Goal: Task Accomplishment & Management: Manage account settings

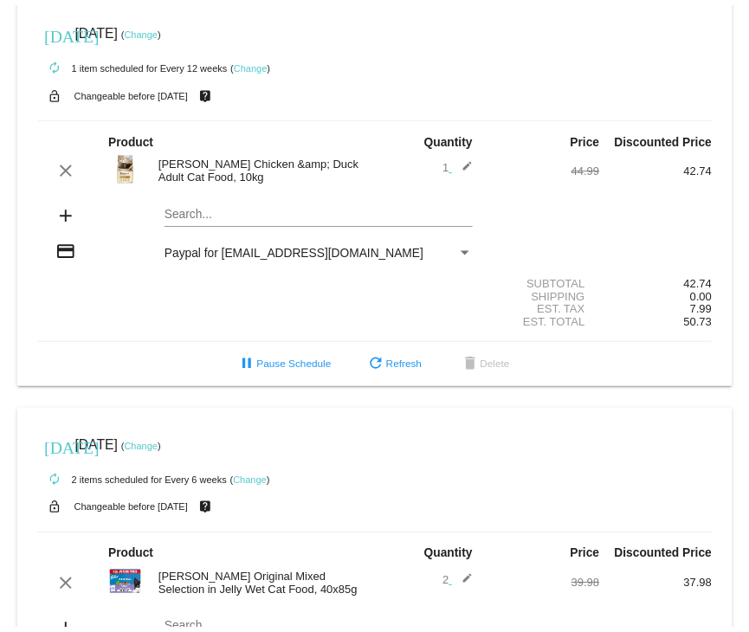
scroll to position [634, 0]
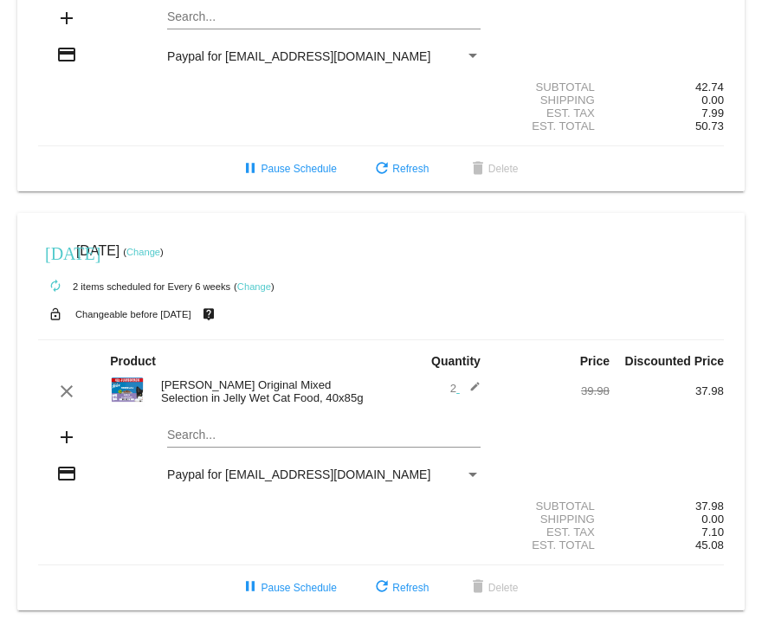
click at [125, 384] on img at bounding box center [127, 389] width 35 height 35
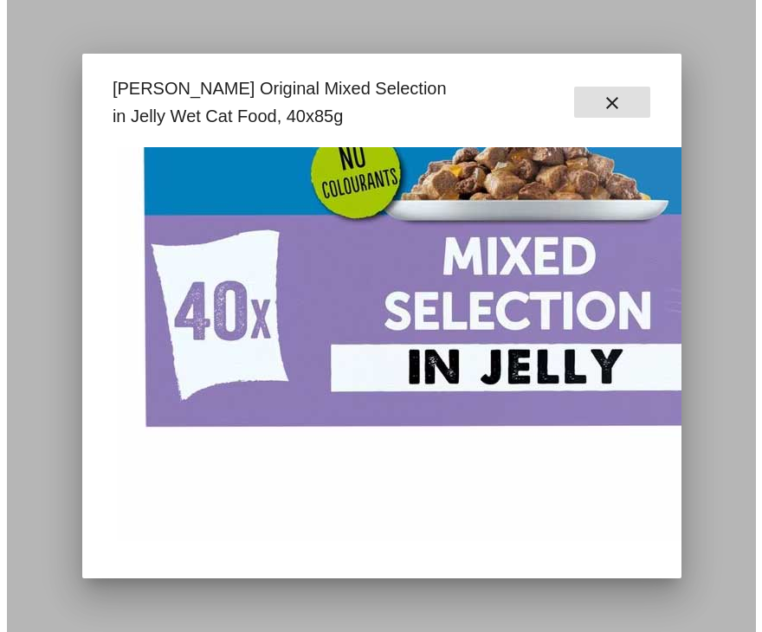
scroll to position [0, 0]
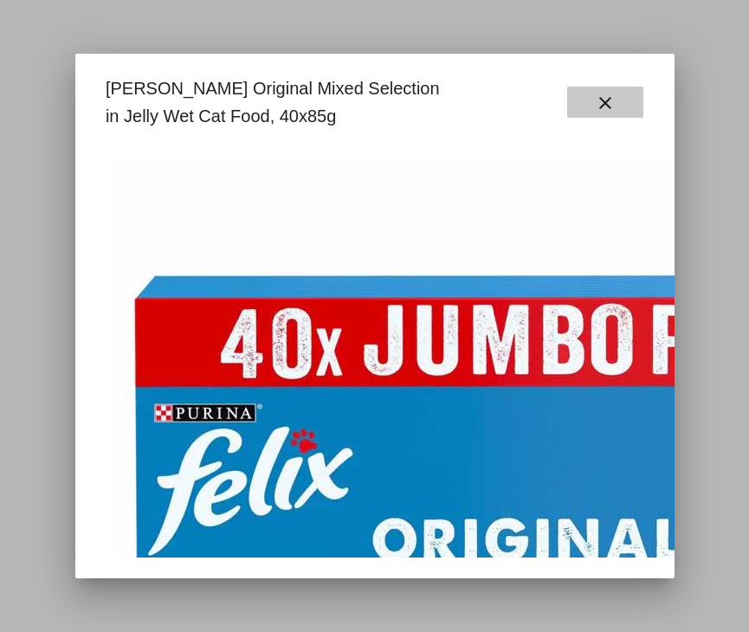
click at [620, 91] on button "close" at bounding box center [605, 102] width 76 height 31
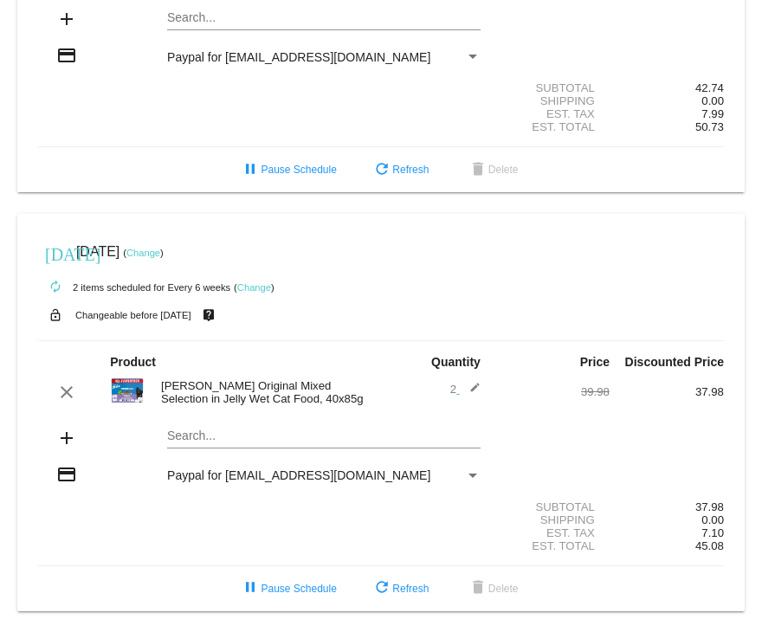
scroll to position [634, 0]
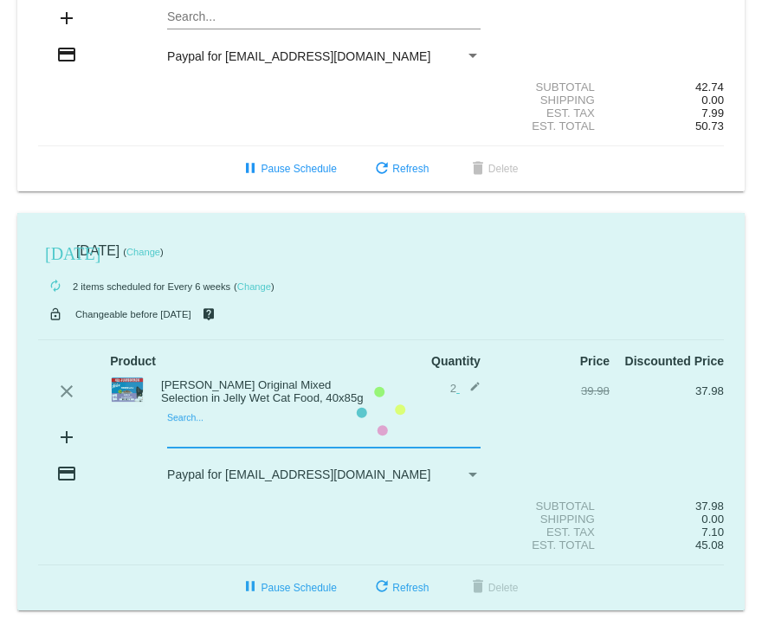
click at [211, 437] on mat-card "[DATE] [DATE] ( Change ) autorenew 2 items scheduled for Every 6 weeks ( Change…" at bounding box center [380, 411] width 727 height 397
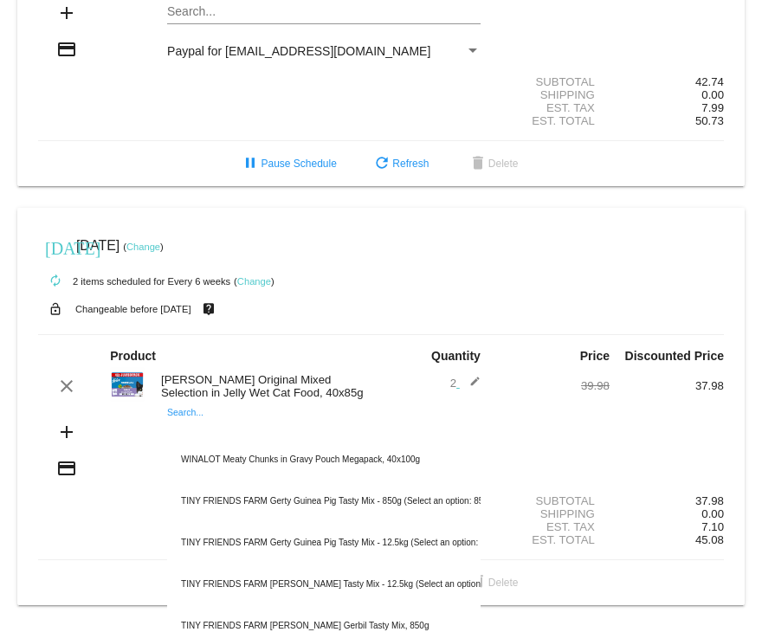
paste input "[PERSON_NAME] Original Mixed Selection in Jelly Wet Cat Food, 80x85g"
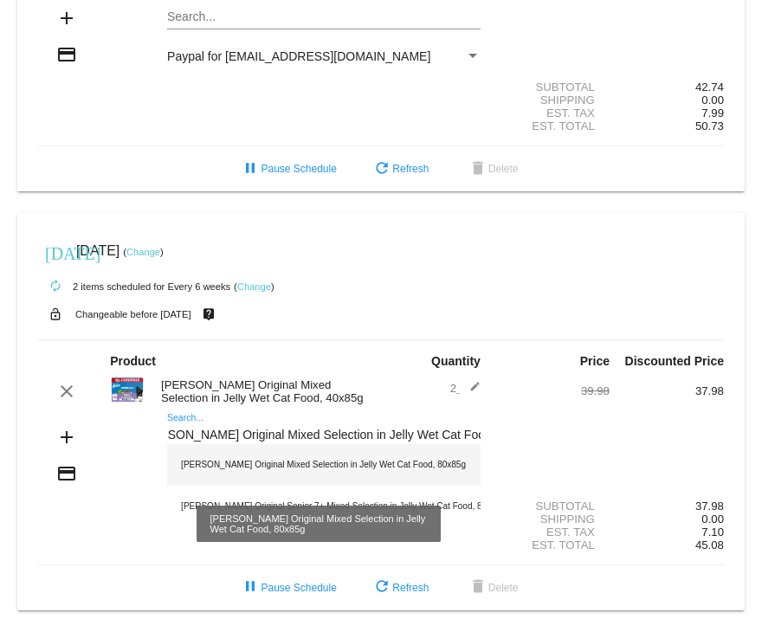
type input "[PERSON_NAME] Original Mixed Selection in Jelly Wet Cat Food, 80x85g"
click at [224, 459] on div "[PERSON_NAME] Original Mixed Selection in Jelly Wet Cat Food, 80x85g" at bounding box center [323, 465] width 313 height 42
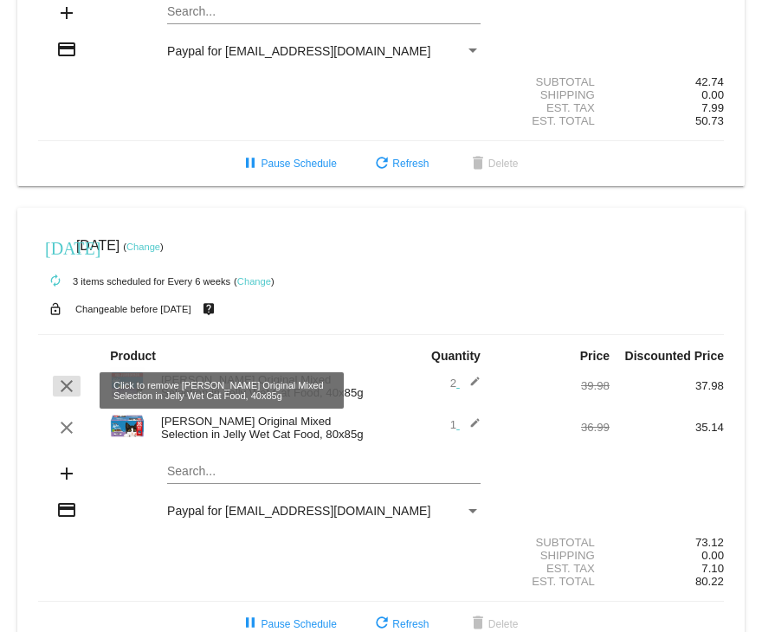
click at [59, 394] on mat-icon "clear" at bounding box center [66, 386] width 21 height 21
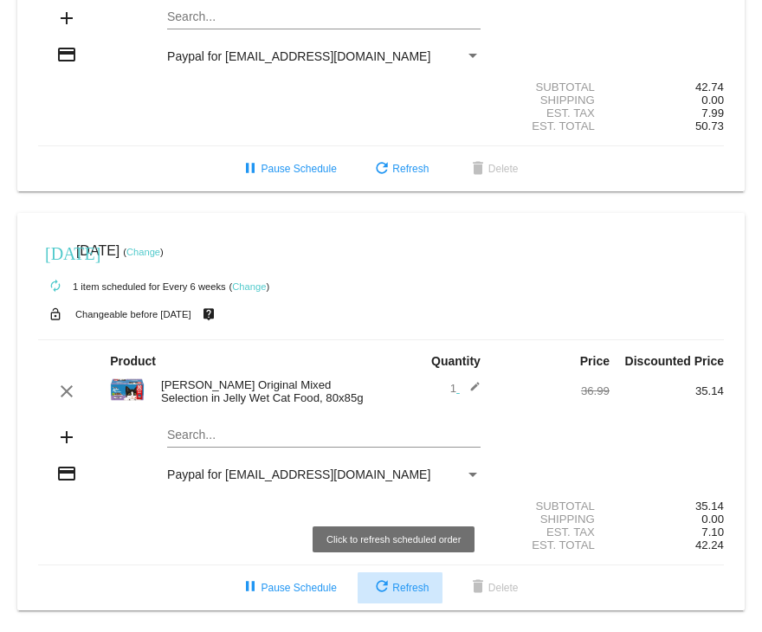
click at [398, 596] on button "refresh Refresh" at bounding box center [399, 587] width 85 height 31
